Goal: Communication & Community: Share content

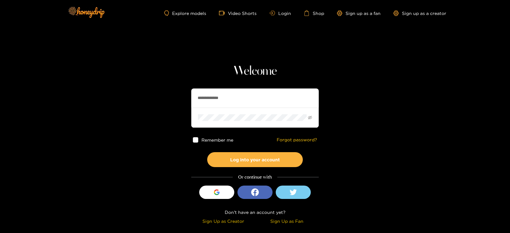
drag, startPoint x: 235, startPoint y: 86, endPoint x: 220, endPoint y: 88, distance: 14.7
click at [220, 88] on div "**********" at bounding box center [254, 145] width 127 height 163
drag, startPoint x: 229, startPoint y: 98, endPoint x: 166, endPoint y: 104, distance: 63.3
click at [166, 104] on section "**********" at bounding box center [255, 113] width 510 height 226
type input "*********"
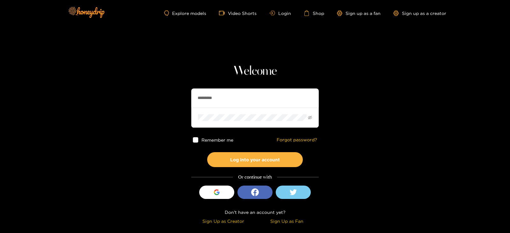
click at [207, 152] on button "Log into your account" at bounding box center [255, 159] width 96 height 15
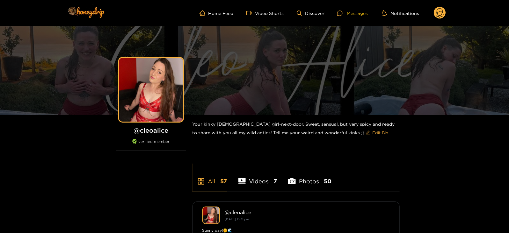
click at [347, 12] on div "Messages" at bounding box center [352, 13] width 31 height 7
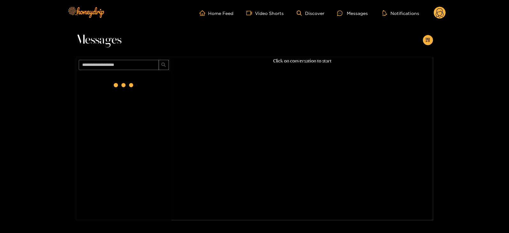
click at [434, 43] on div "Messages Click on conversation to start" at bounding box center [254, 123] width 509 height 194
click at [433, 43] on div at bounding box center [428, 40] width 10 height 10
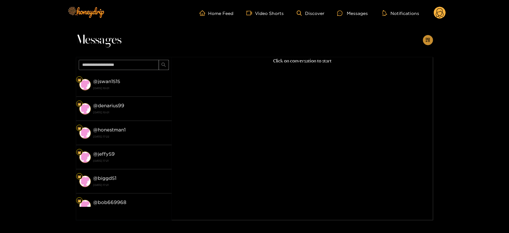
click at [430, 44] on button "button" at bounding box center [428, 40] width 10 height 10
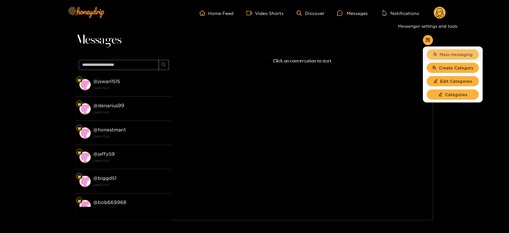
click at [442, 53] on span "Mass messaging" at bounding box center [456, 54] width 33 height 6
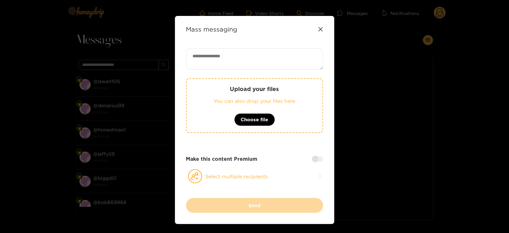
click at [286, 64] on textarea at bounding box center [254, 59] width 137 height 22
paste textarea "**********"
type textarea "**********"
click at [225, 174] on button "Select multiple recipients" at bounding box center [254, 176] width 137 height 15
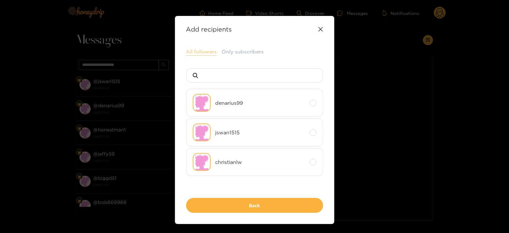
click at [207, 53] on button "All followers" at bounding box center [201, 52] width 31 height 8
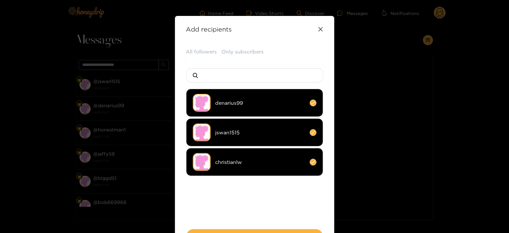
click at [226, 167] on li "christianlw" at bounding box center [254, 162] width 137 height 28
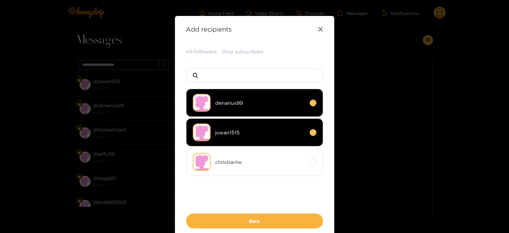
scroll to position [32, 0]
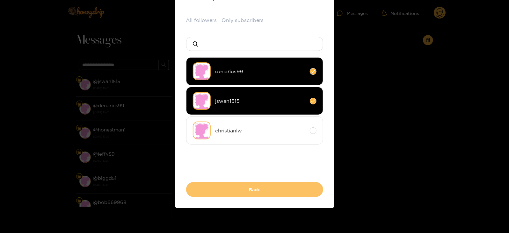
click at [211, 189] on button "Back" at bounding box center [254, 189] width 137 height 15
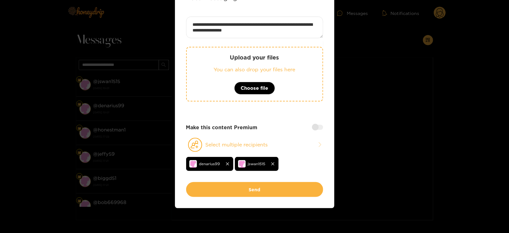
click at [312, 125] on div at bounding box center [317, 127] width 11 height 5
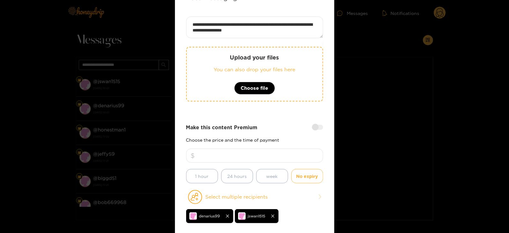
click at [284, 149] on input "number" at bounding box center [254, 156] width 137 height 14
type input "**"
click at [238, 82] on button "Choose file" at bounding box center [254, 88] width 41 height 13
click at [201, 67] on p "You can also drop your files here" at bounding box center [254, 69] width 110 height 7
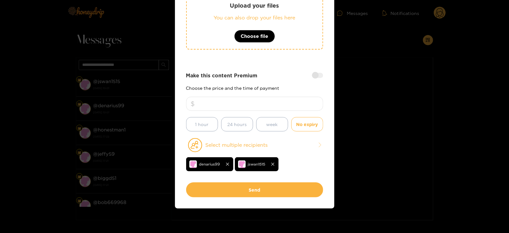
scroll to position [0, 0]
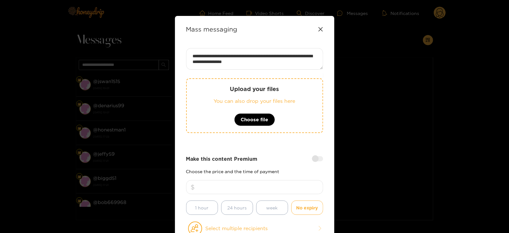
click at [212, 98] on p "You can also drop your files here" at bounding box center [254, 100] width 110 height 7
click at [209, 86] on p "Upload your files" at bounding box center [254, 88] width 110 height 7
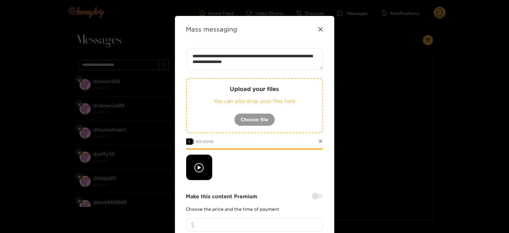
scroll to position [93, 0]
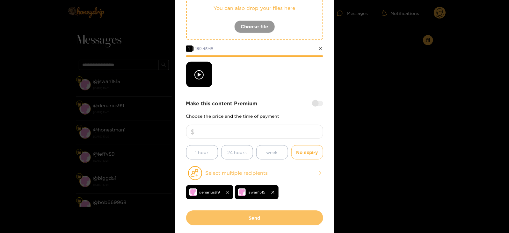
click at [218, 217] on button "Send" at bounding box center [254, 218] width 137 height 15
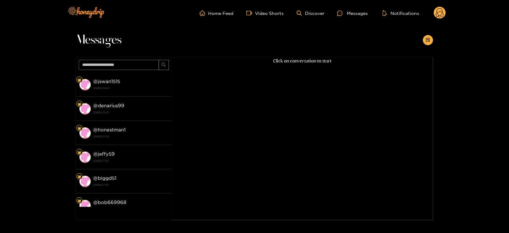
scroll to position [68, 0]
click at [439, 12] on icon at bounding box center [440, 13] width 8 height 11
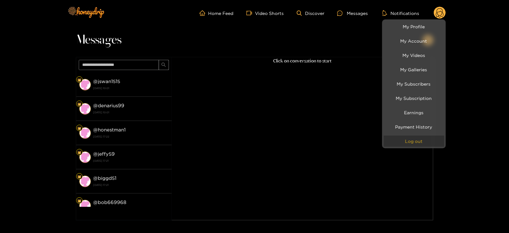
click at [397, 138] on button "Log out" at bounding box center [413, 141] width 61 height 11
